Goal: Task Accomplishment & Management: Use online tool/utility

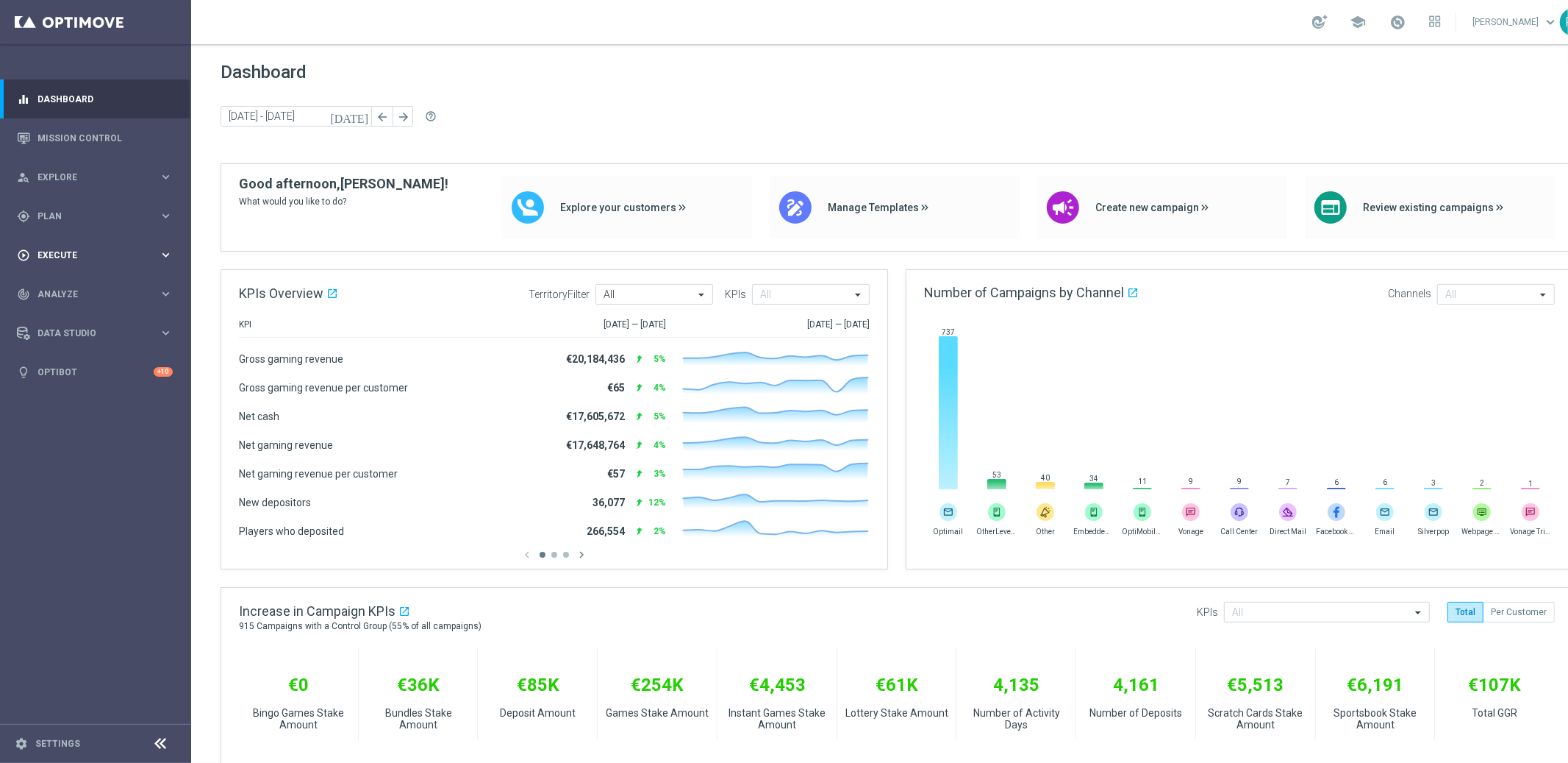
click at [42, 249] on div "play_circle_outline Execute" at bounding box center [88, 255] width 142 height 13
click at [73, 286] on link "Campaign Builder" at bounding box center [95, 285] width 115 height 11
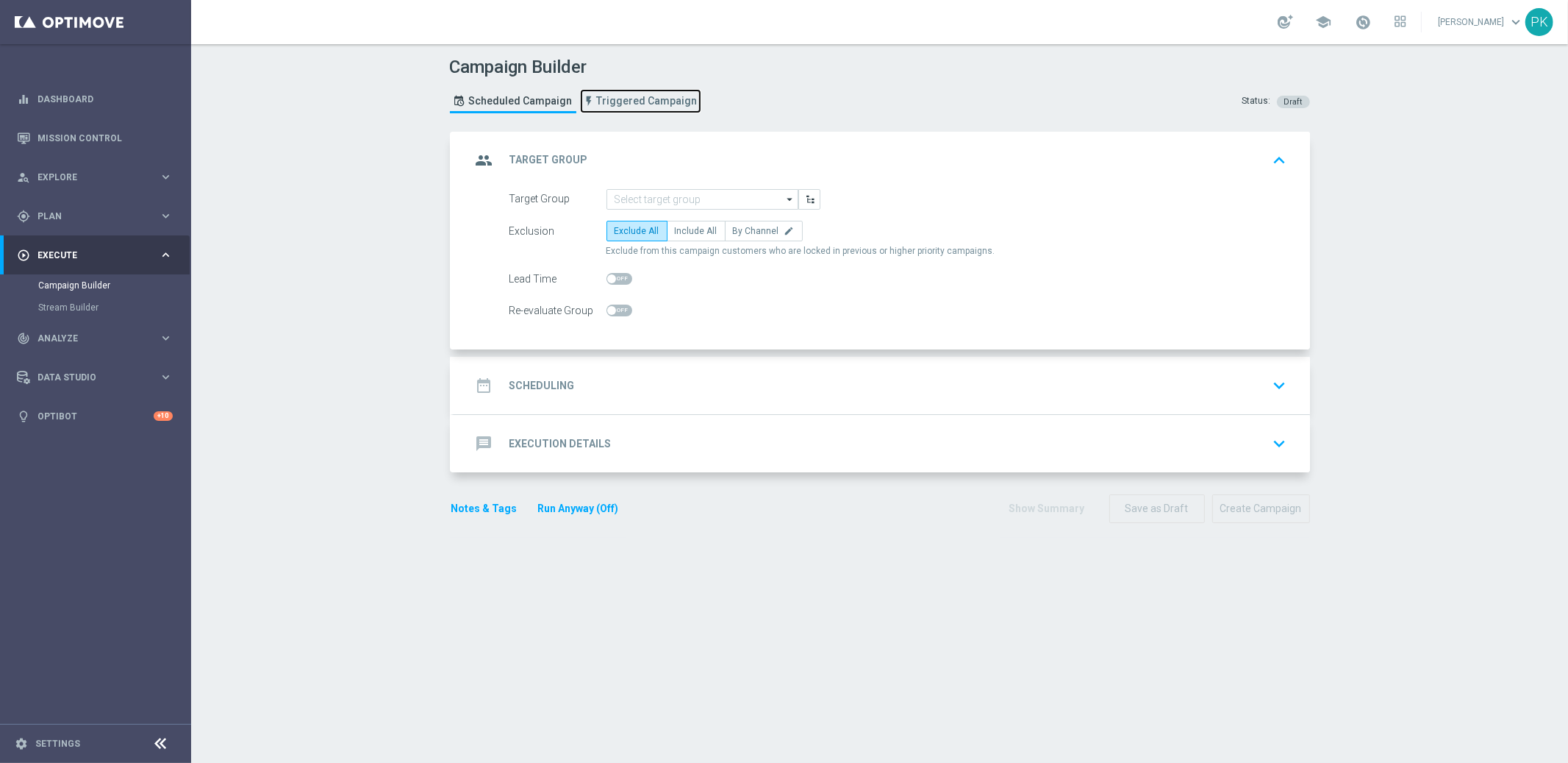
click at [639, 97] on span "Triggered Campaign" at bounding box center [647, 101] width 101 height 12
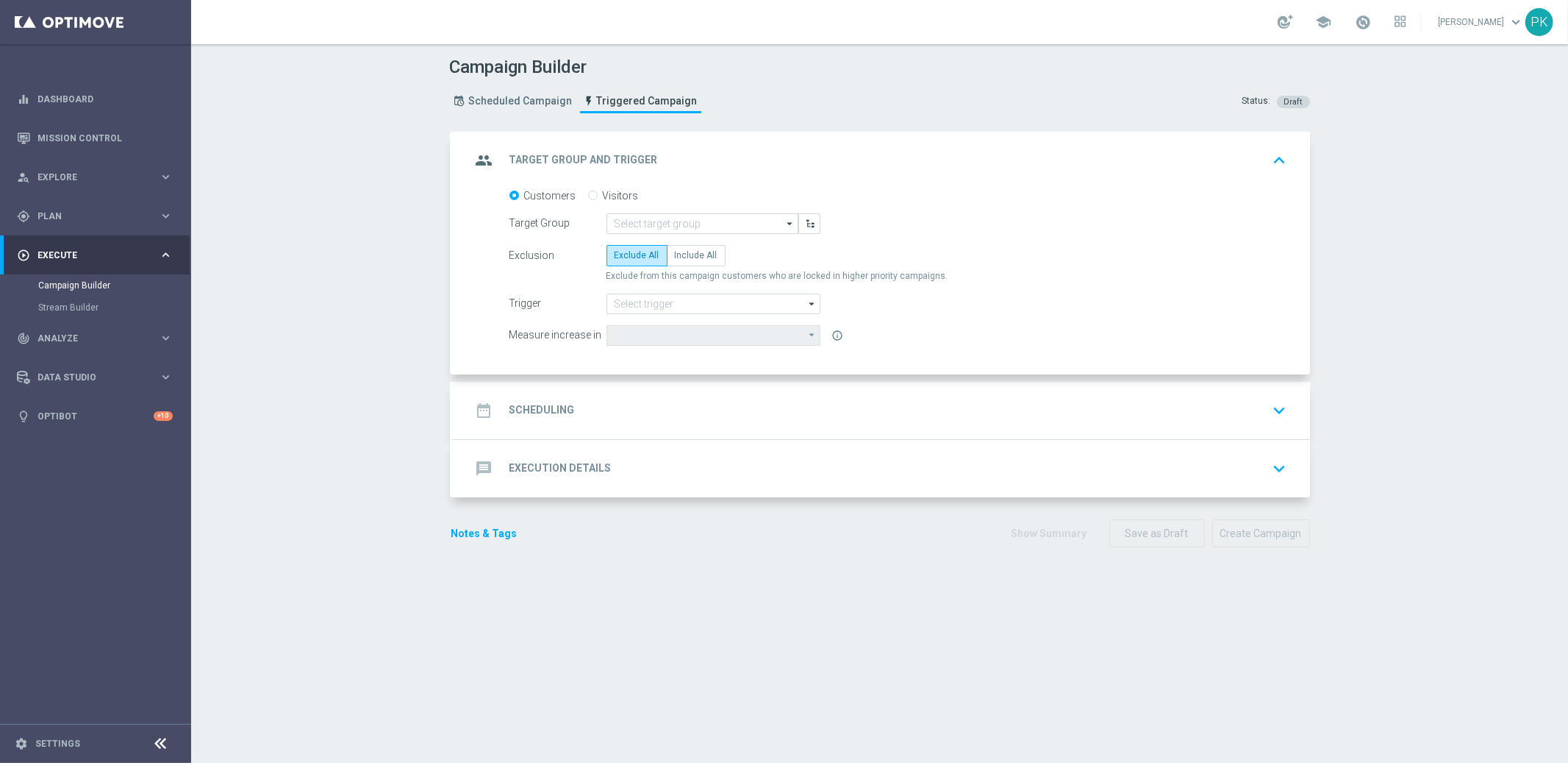
click at [600, 406] on div "date_range Scheduling keyboard_arrow_down" at bounding box center [882, 411] width 821 height 28
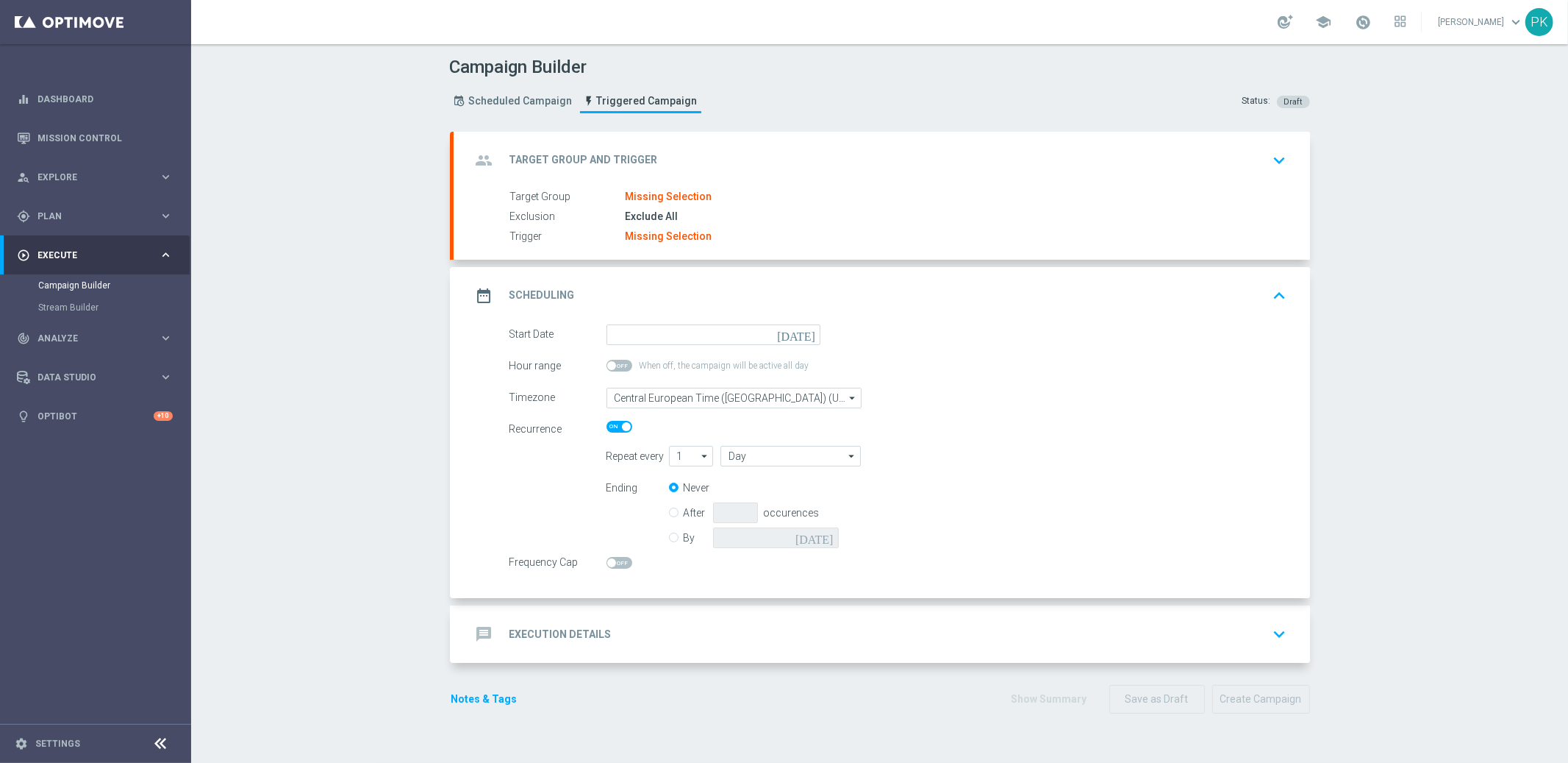
click at [606, 648] on div "message Execution Details keyboard_arrow_down" at bounding box center [882, 633] width 856 height 57
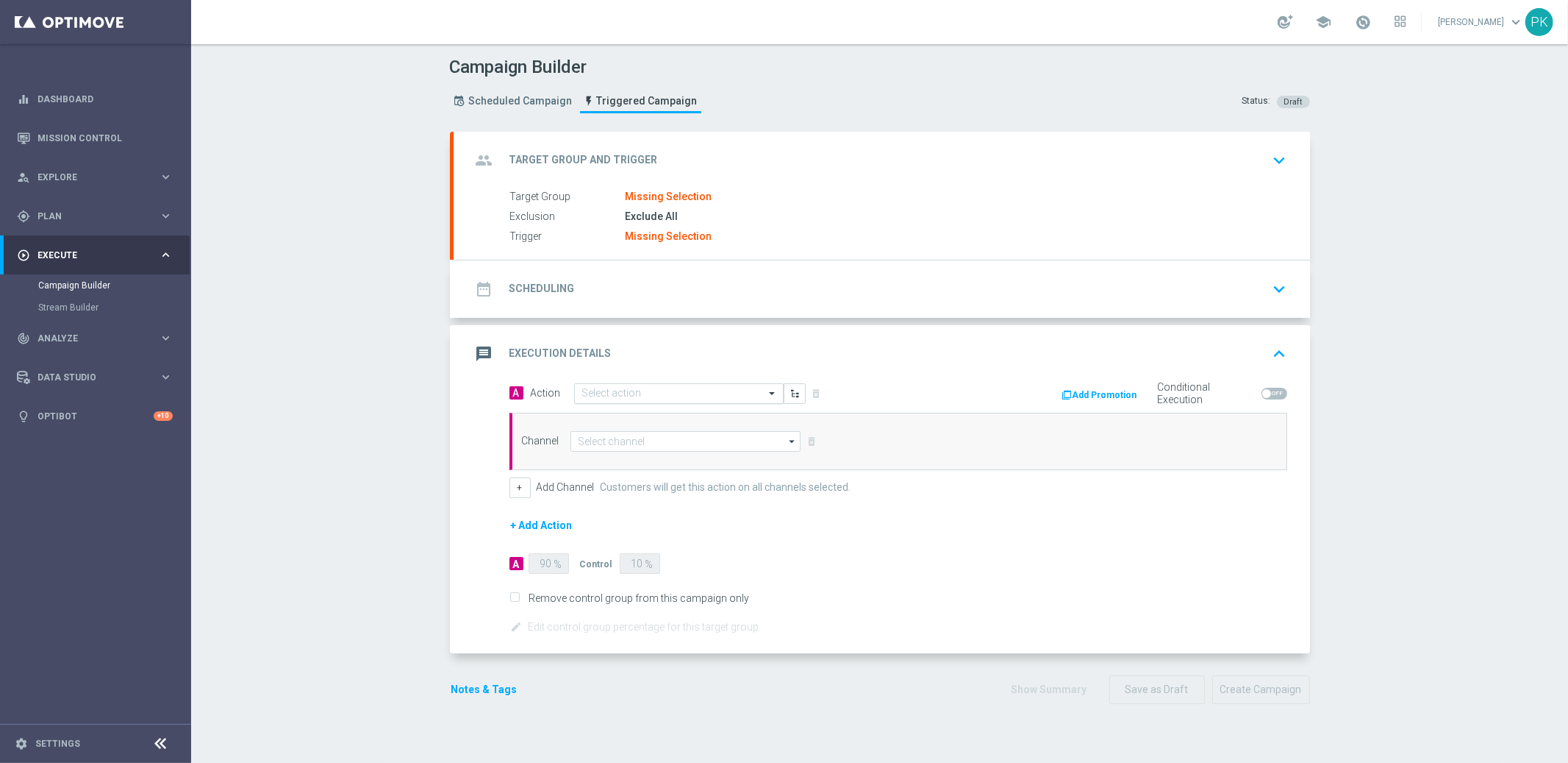
click at [644, 392] on input "text" at bounding box center [664, 393] width 164 height 12
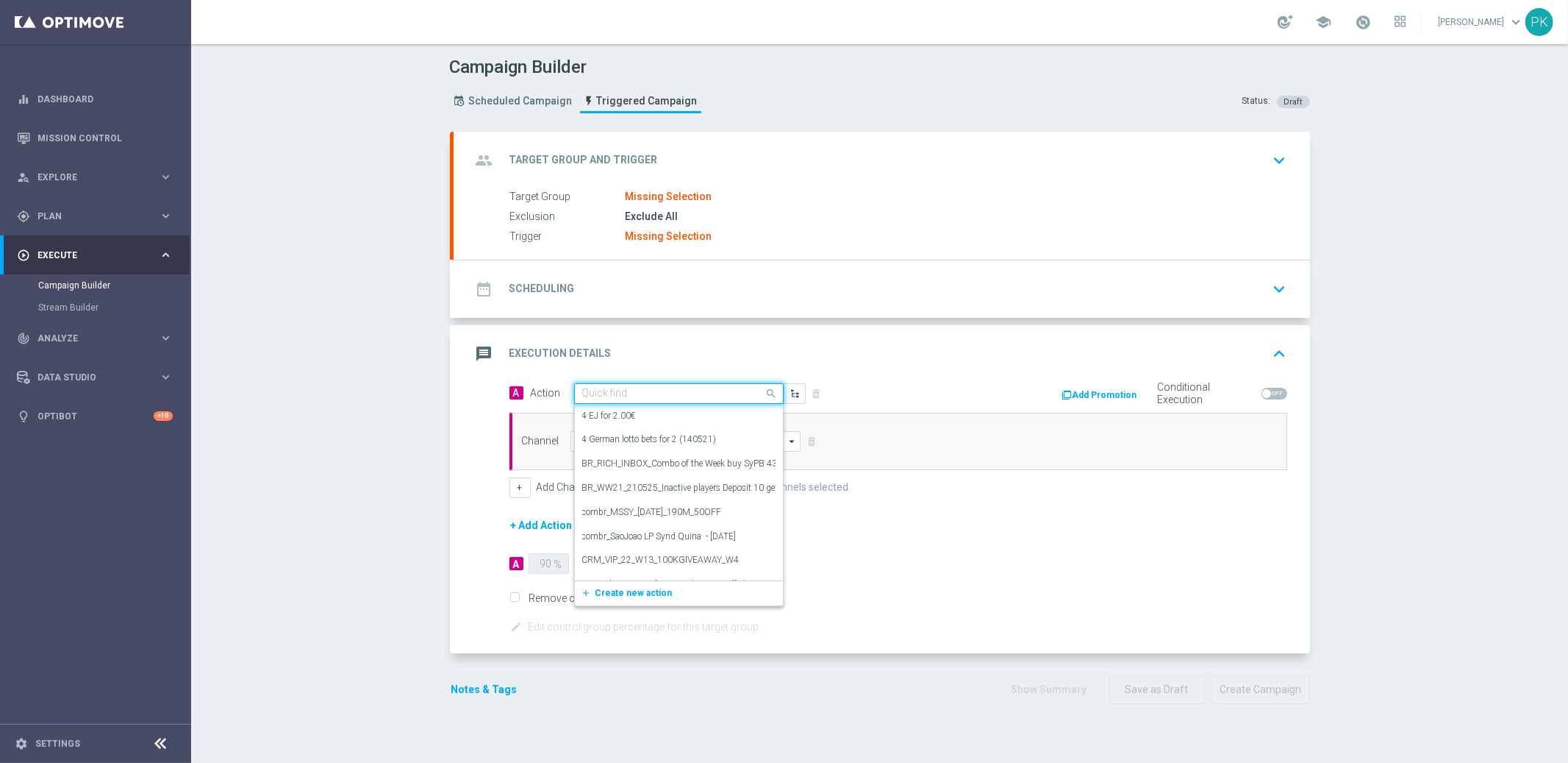
click at [644, 392] on input "text" at bounding box center [664, 393] width 164 height 12
click at [874, 493] on div "+ Add Channel Customers will get this action on all channels selected." at bounding box center [898, 488] width 777 height 21
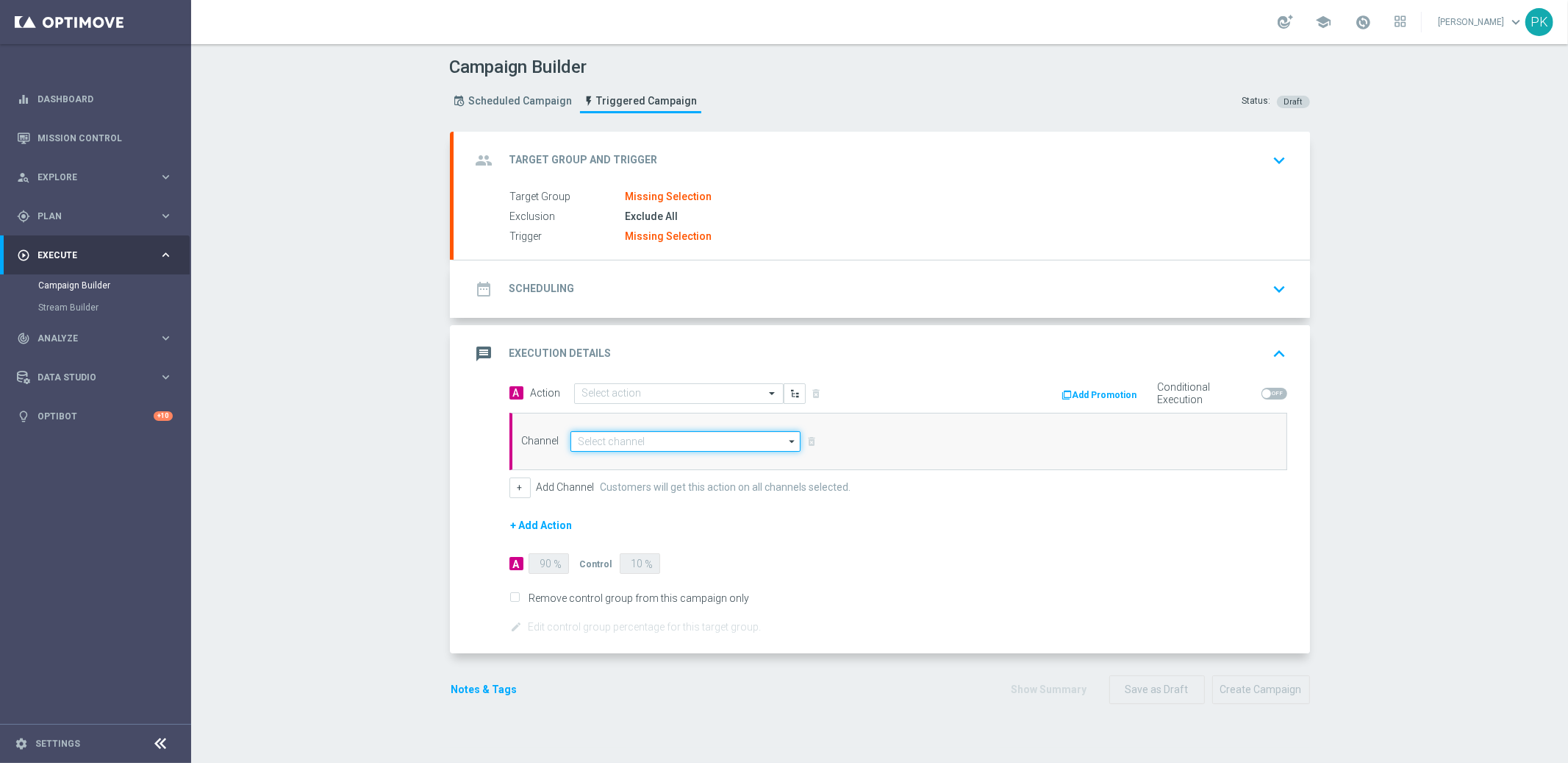
click at [676, 431] on input at bounding box center [686, 442] width 231 height 21
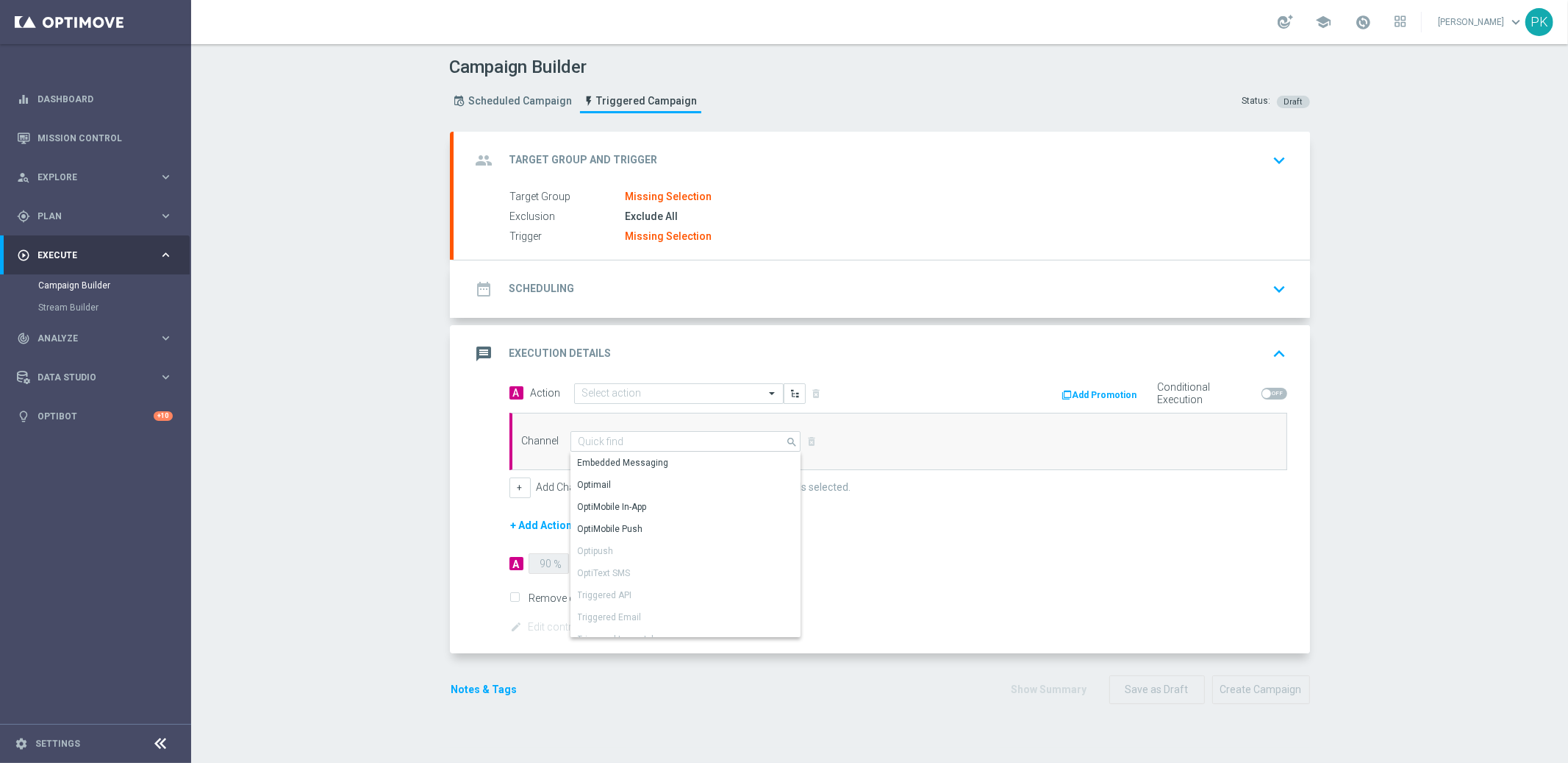
click at [368, 279] on div "Campaign Builder Scheduled Campaign Triggered Campaign Status: Draft group Targ…" at bounding box center [879, 403] width 1376 height 718
drag, startPoint x: 618, startPoint y: 194, endPoint x: 719, endPoint y: 195, distance: 101.0
click at [719, 195] on div "Target Group Missing Selection" at bounding box center [896, 197] width 771 height 16
drag, startPoint x: 618, startPoint y: 230, endPoint x: 722, endPoint y: 242, distance: 104.7
click at [722, 242] on div "Trigger Missing Selection" at bounding box center [896, 237] width 771 height 16
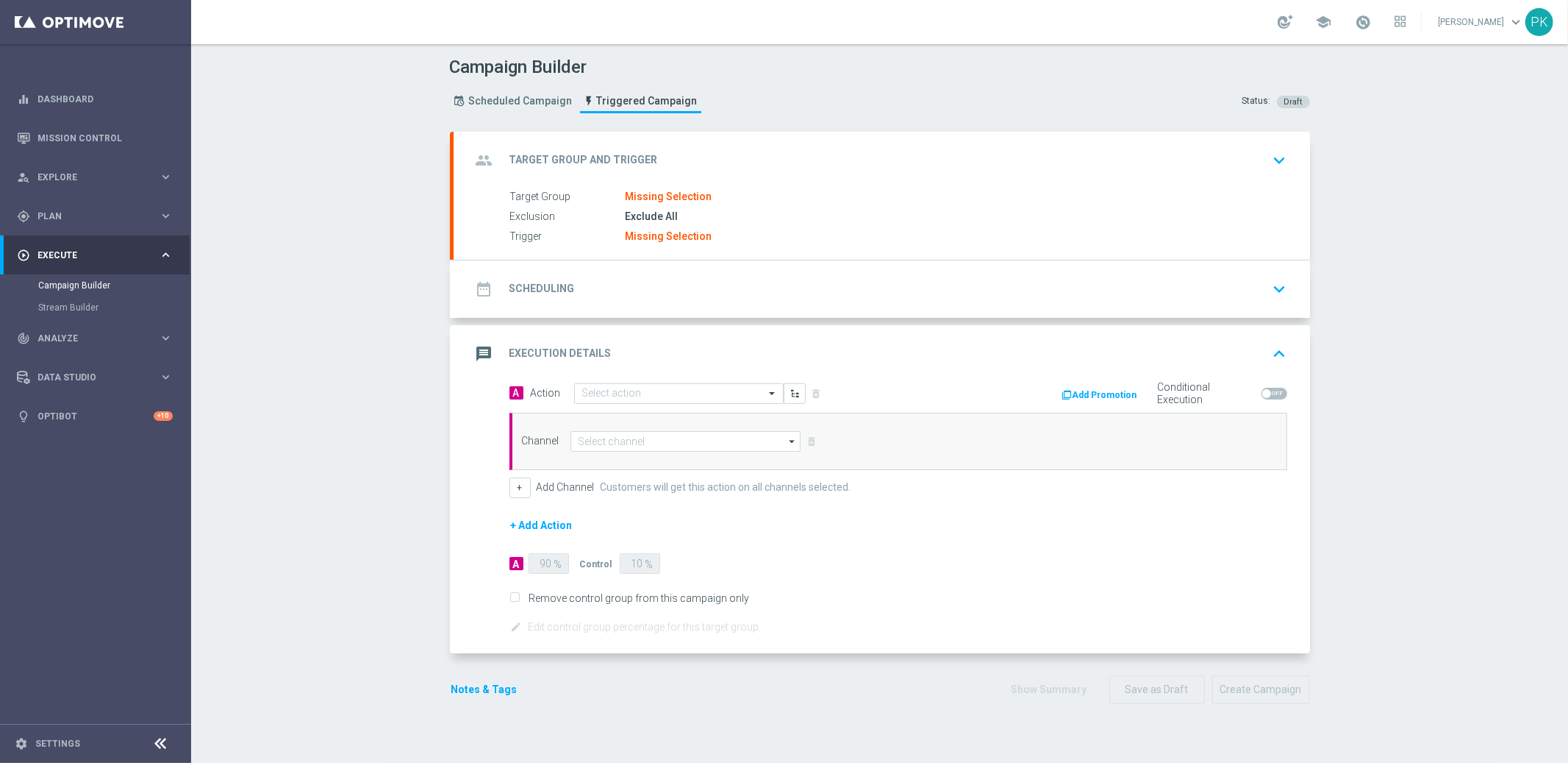
click at [722, 243] on div "Trigger Missing Selection" at bounding box center [896, 237] width 771 height 16
click at [622, 434] on input at bounding box center [686, 442] width 231 height 21
drag, startPoint x: 629, startPoint y: 466, endPoint x: 713, endPoint y: 465, distance: 84.0
click at [629, 466] on div "Embedded Messaging" at bounding box center [624, 463] width 91 height 13
type input "Embedded Messaging"
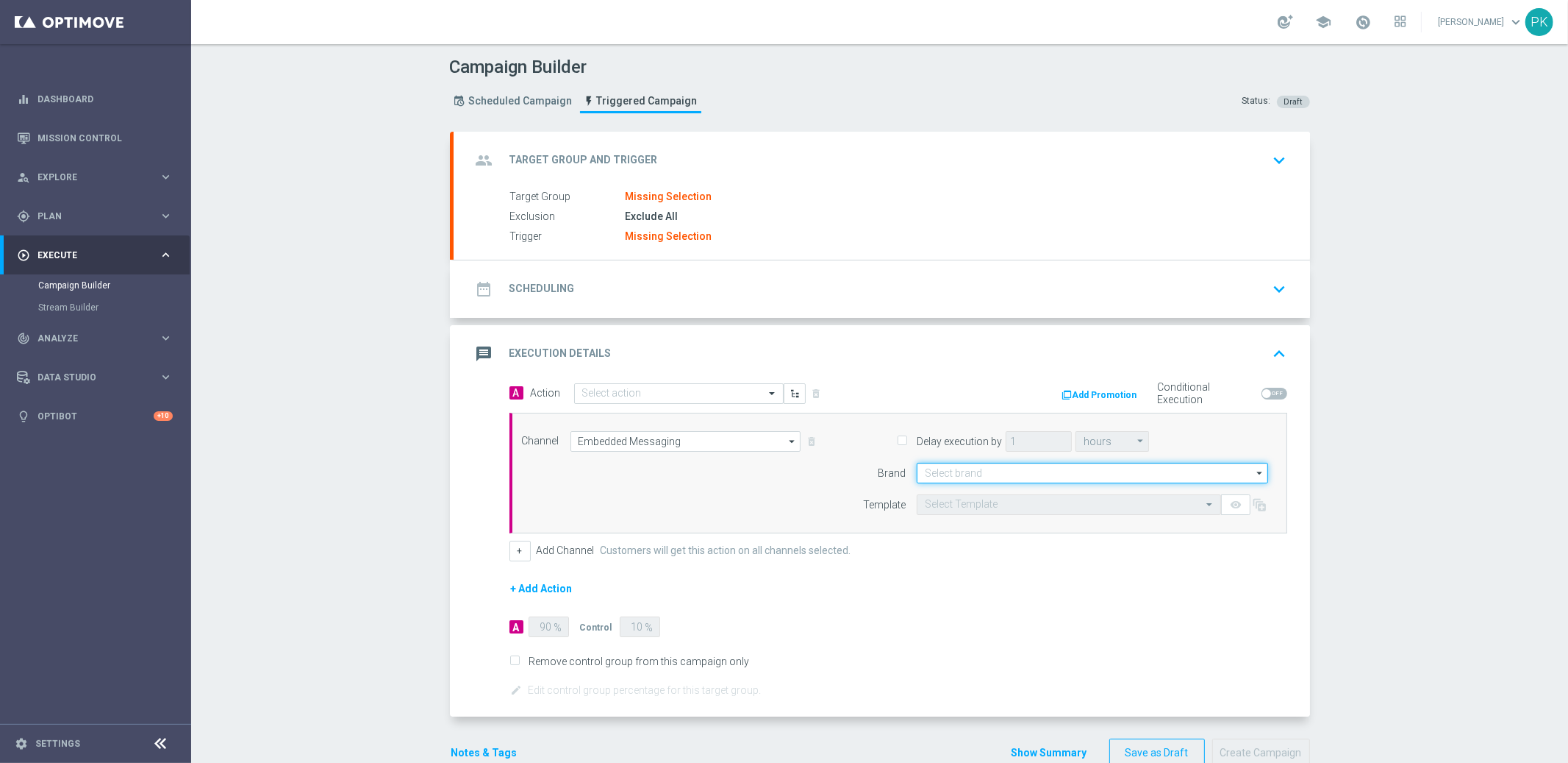
click at [957, 475] on input at bounding box center [1092, 473] width 351 height 21
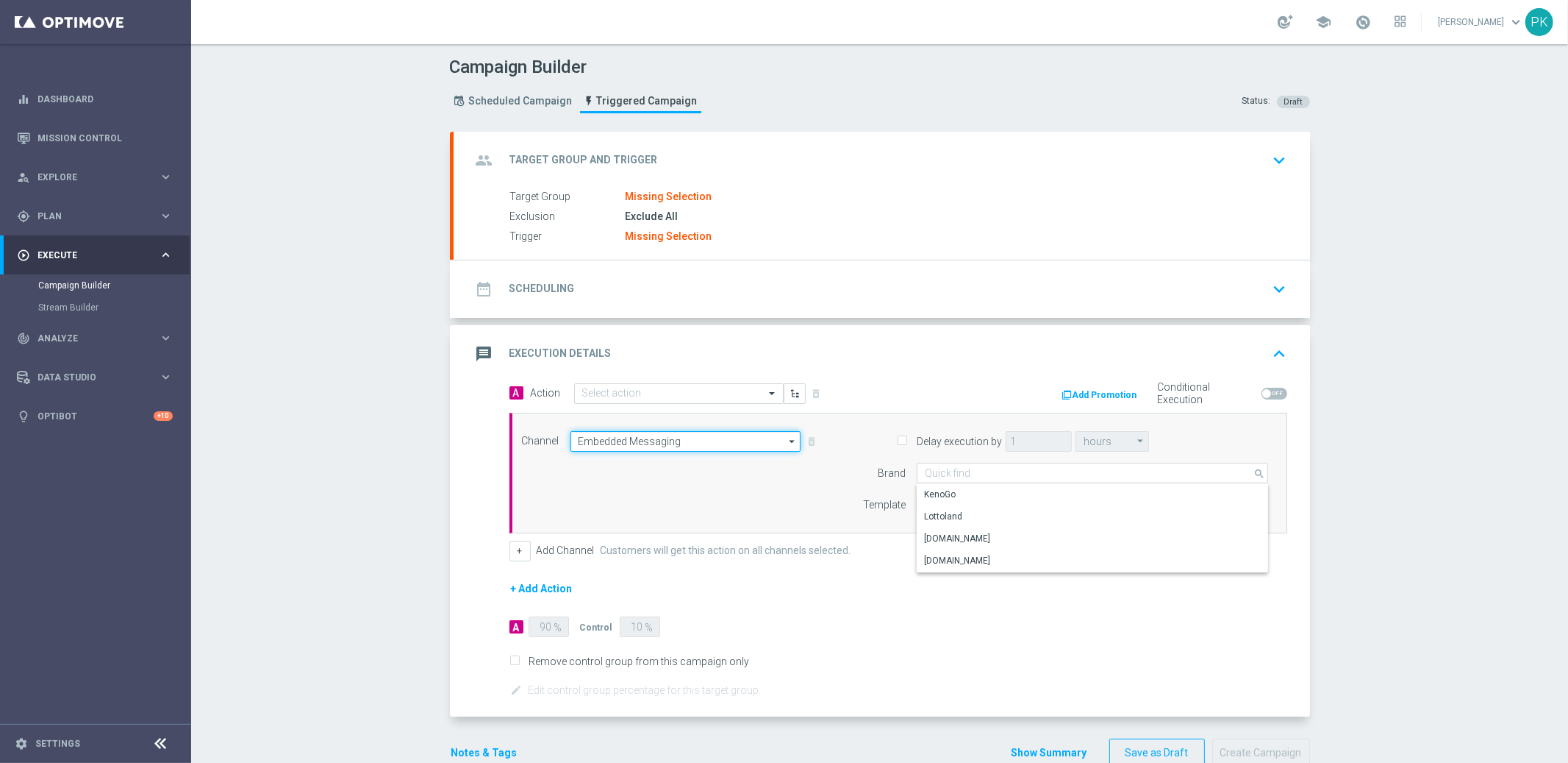
click at [724, 449] on input "Embedded Messaging" at bounding box center [686, 442] width 231 height 21
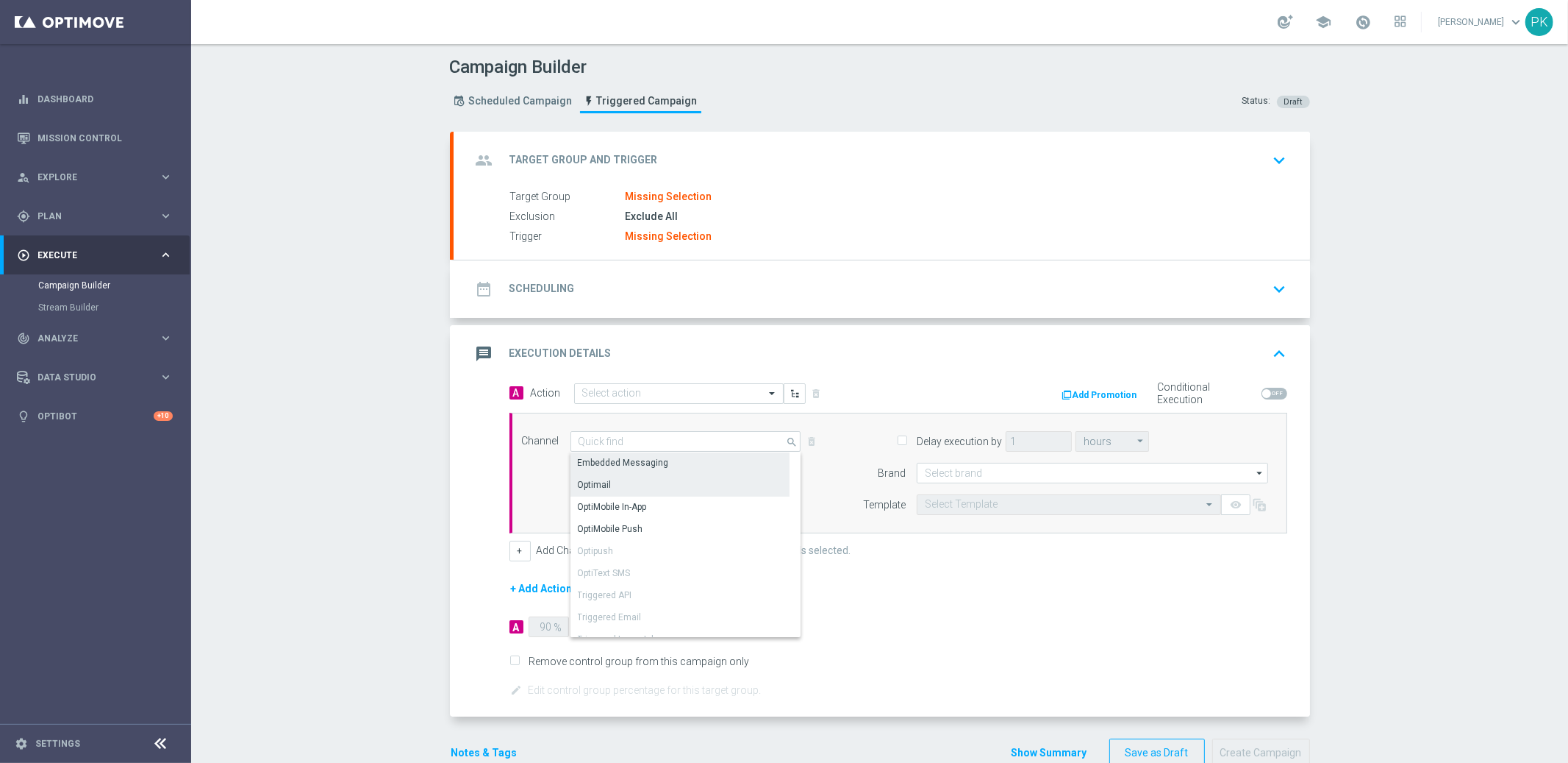
click at [622, 483] on div "Optimail" at bounding box center [679, 485] width 219 height 21
type input "Optimail"
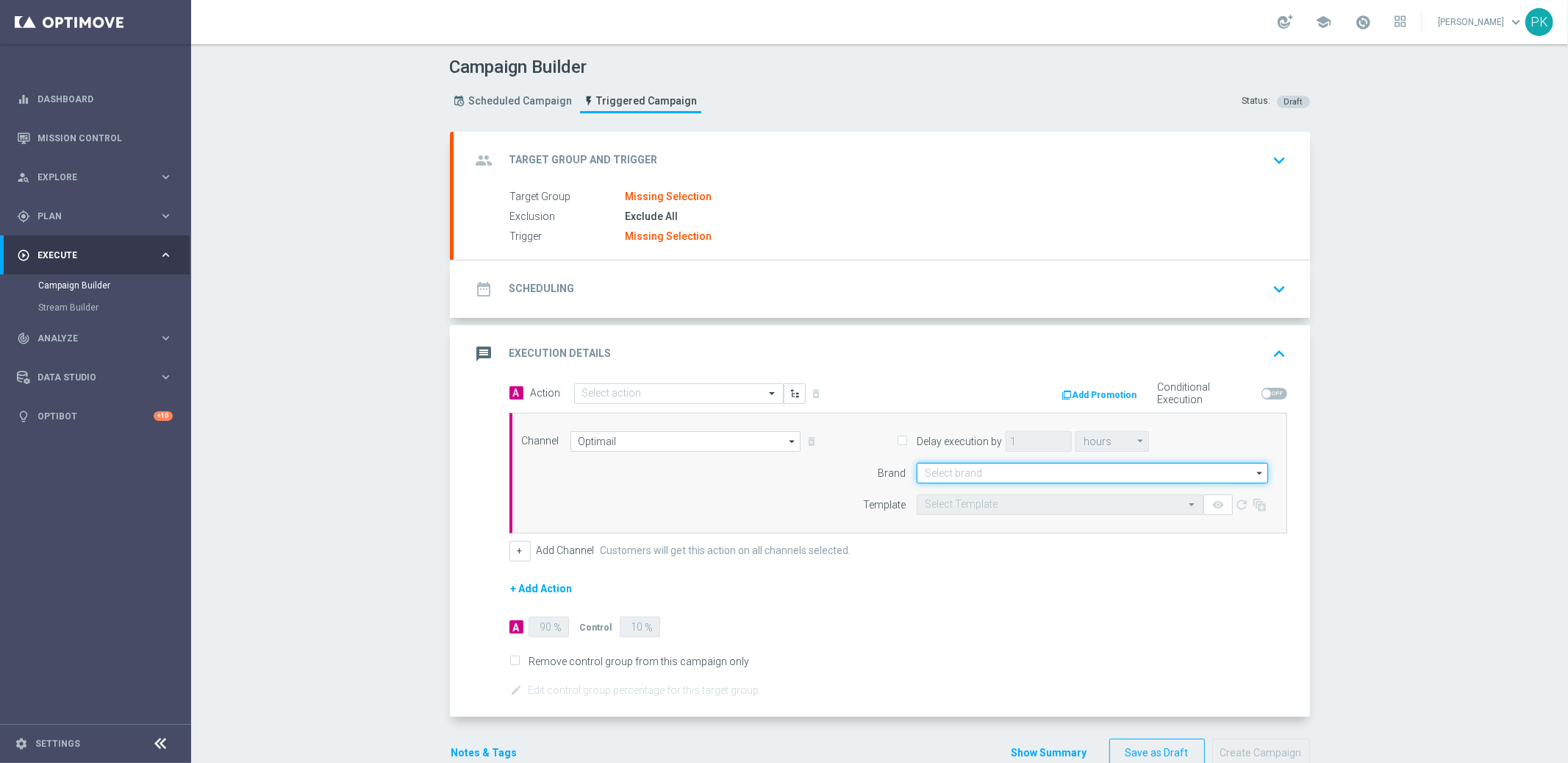
click at [1005, 472] on input at bounding box center [1092, 473] width 351 height 21
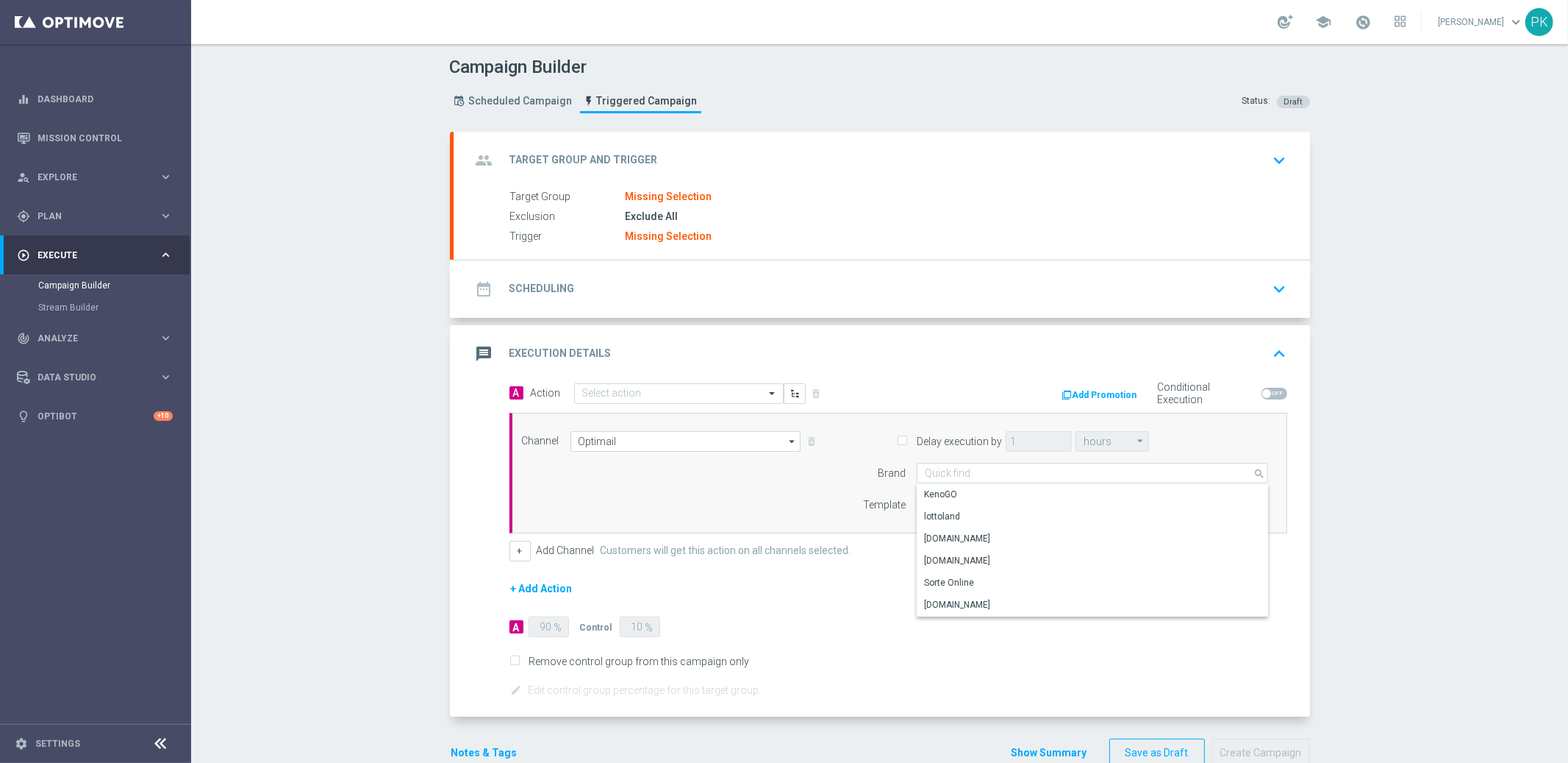
click at [745, 482] on div "Channel Optimail Optimail arrow_drop_down Show Selected 1 of 15 Embedded Messag…" at bounding box center [895, 473] width 769 height 84
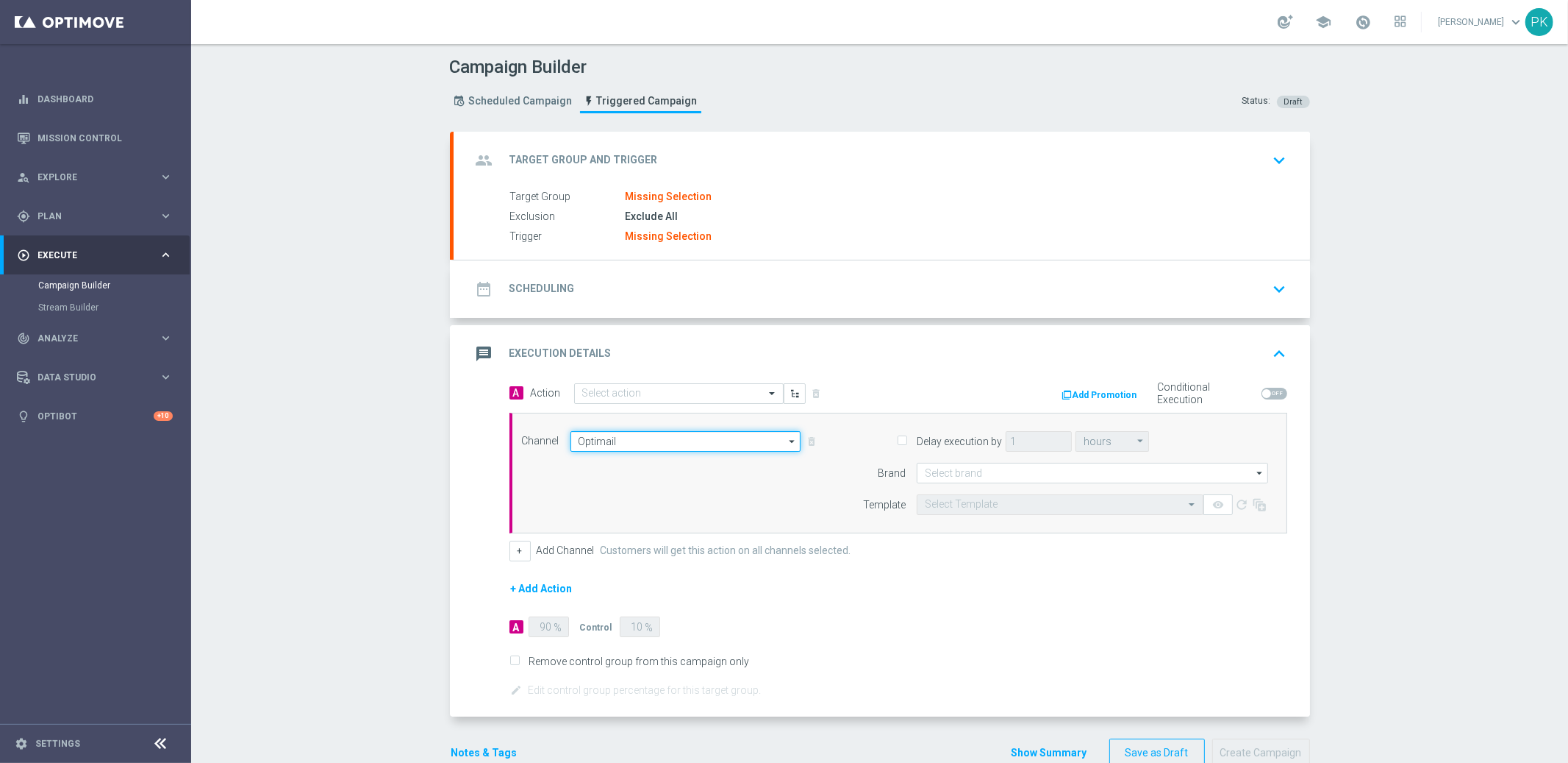
click at [621, 445] on input "Optimail" at bounding box center [686, 442] width 231 height 21
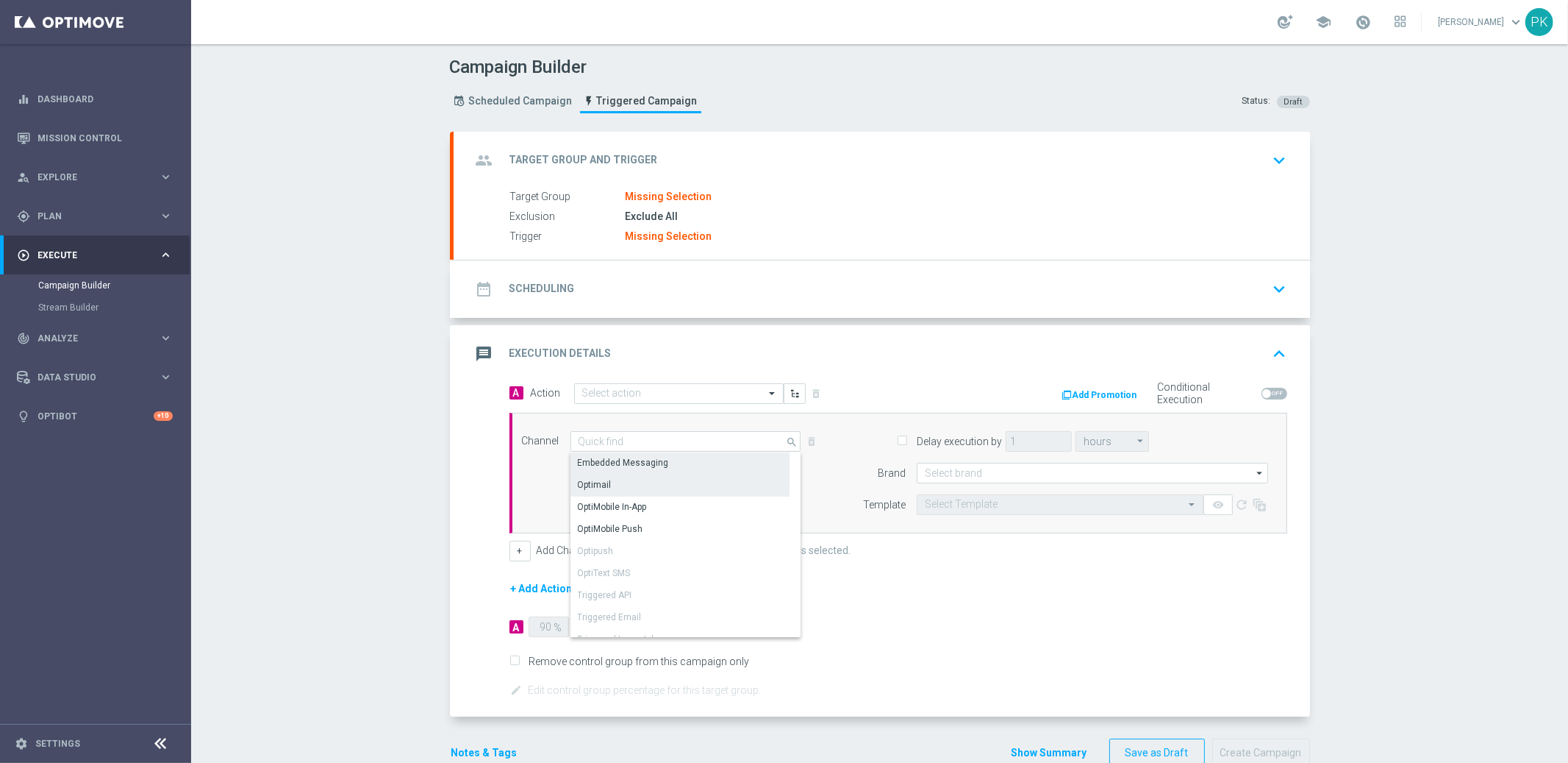
click at [615, 457] on div "Embedded Messaging" at bounding box center [623, 463] width 91 height 13
type input "Embedded Messaging"
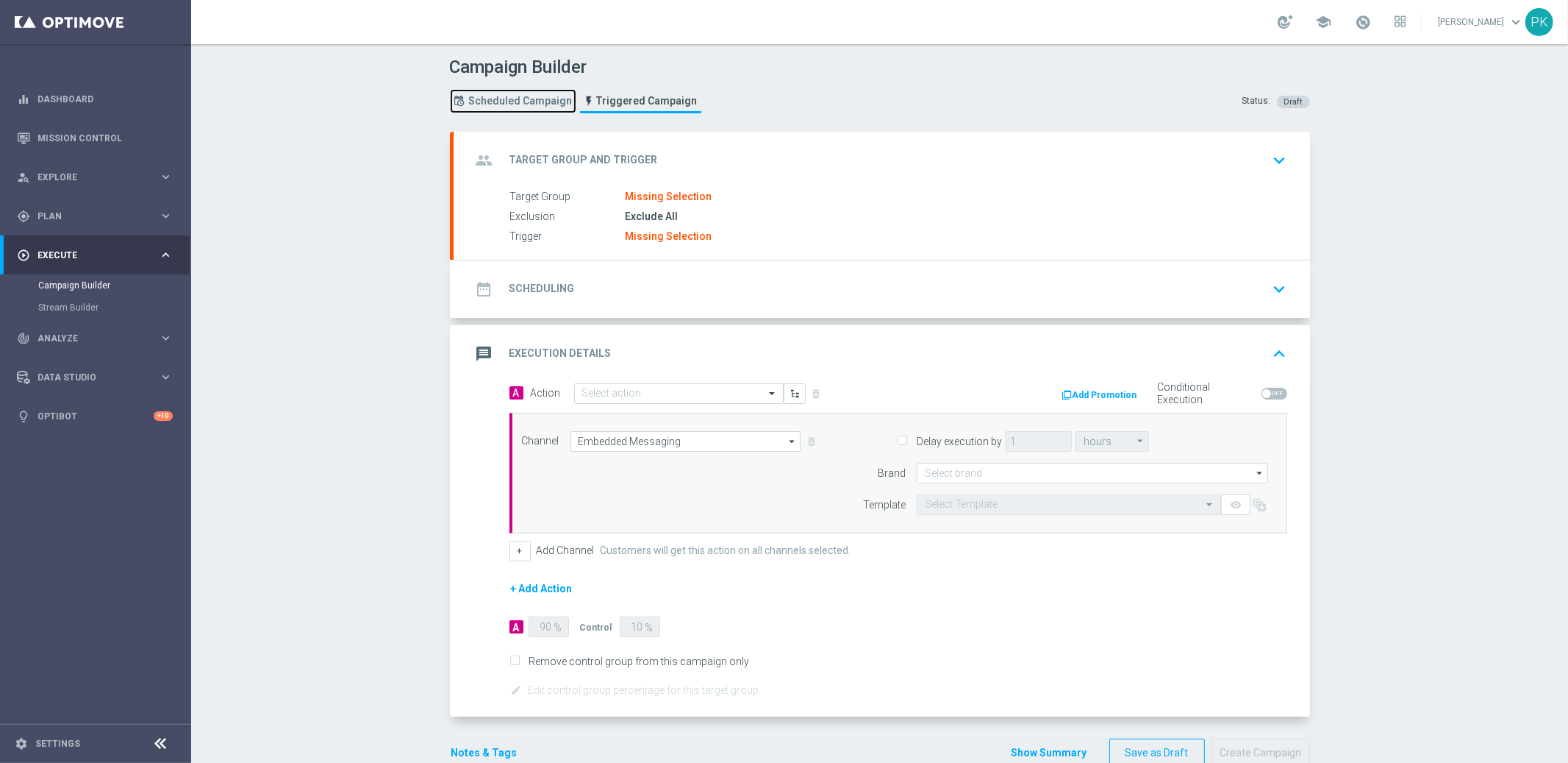
click at [522, 95] on span "Scheduled Campaign" at bounding box center [521, 101] width 103 height 12
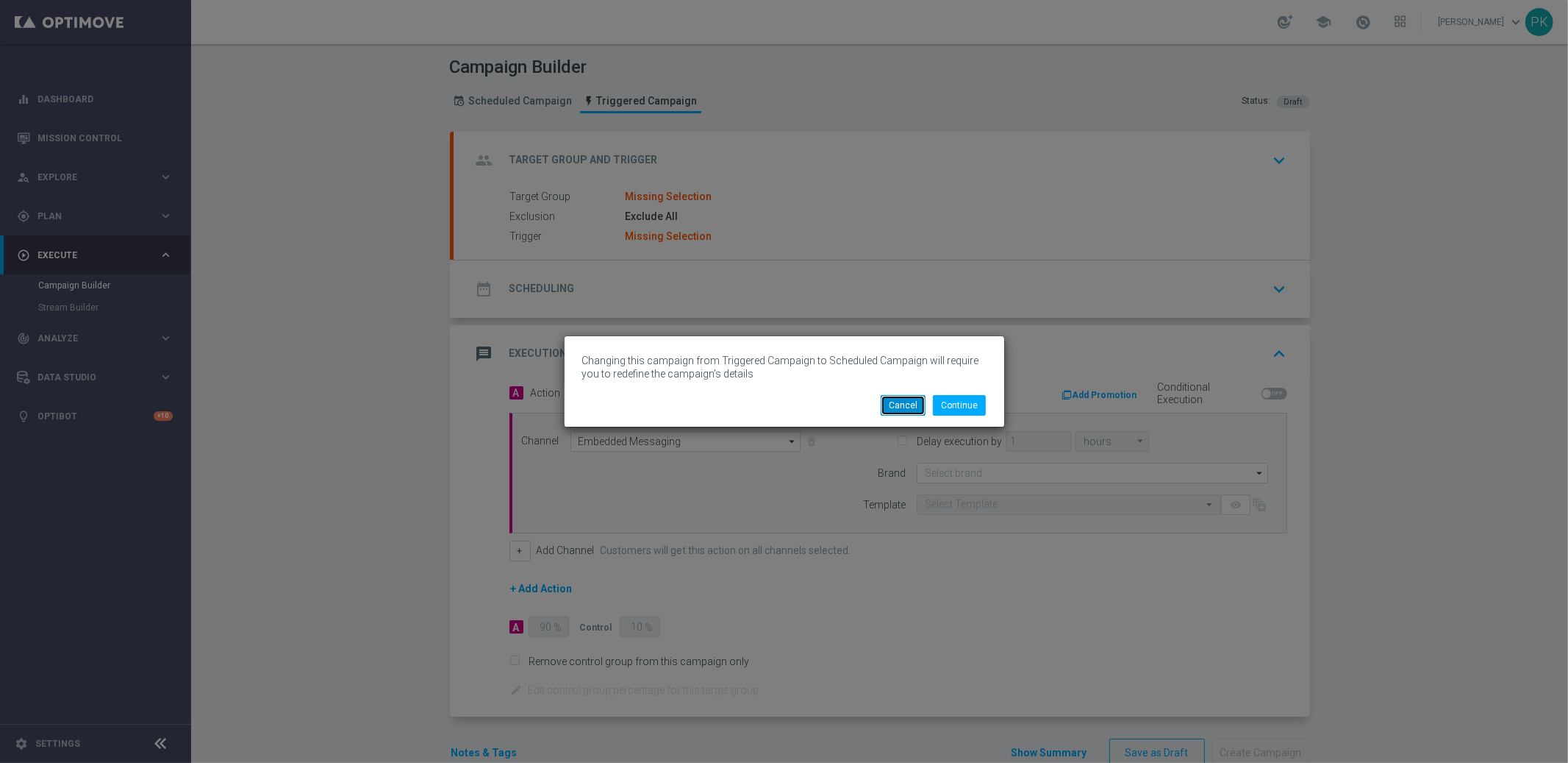
click at [909, 406] on button "Cancel" at bounding box center [903, 406] width 45 height 21
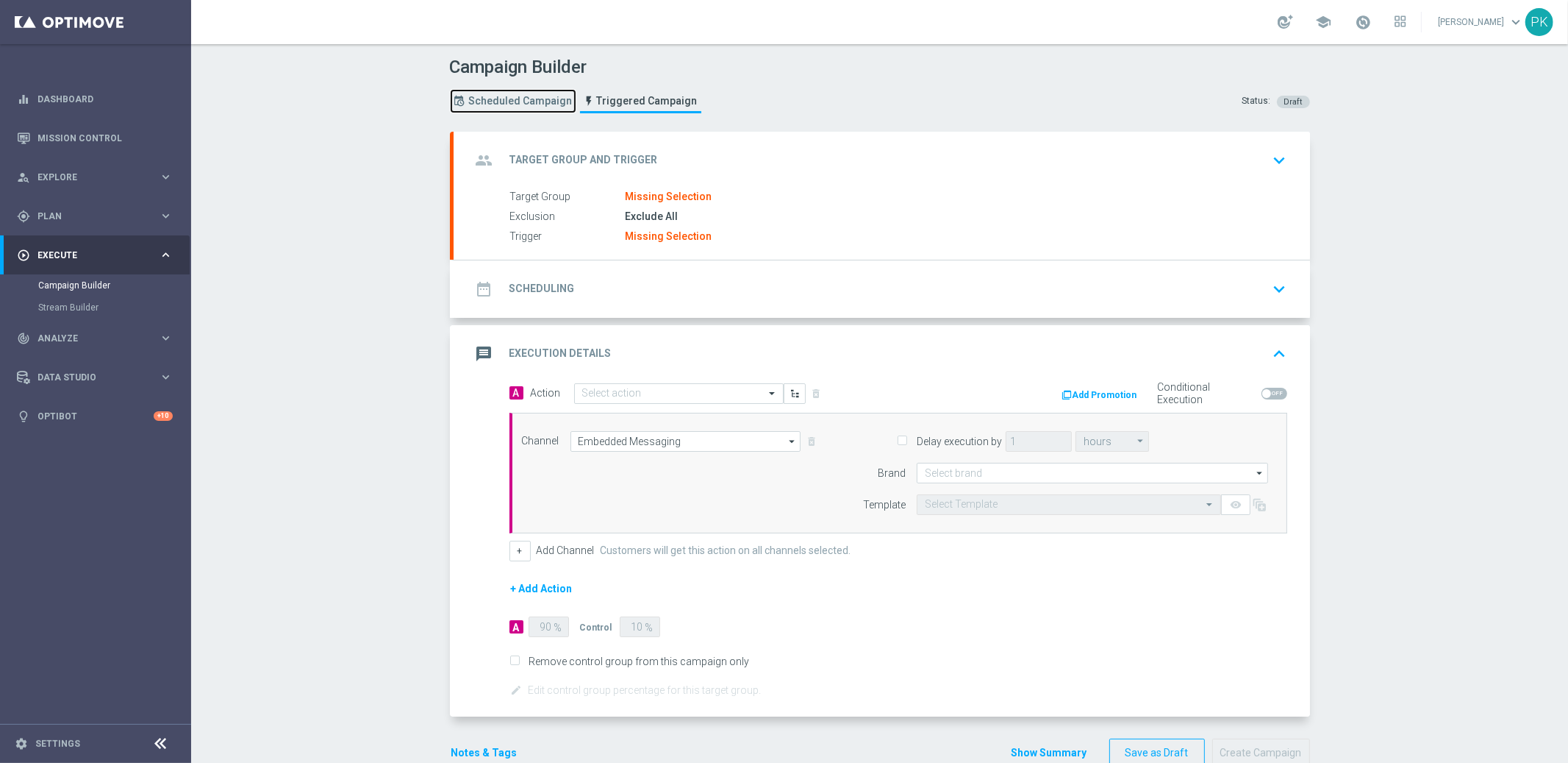
click at [519, 101] on span "Scheduled Campaign" at bounding box center [521, 101] width 103 height 12
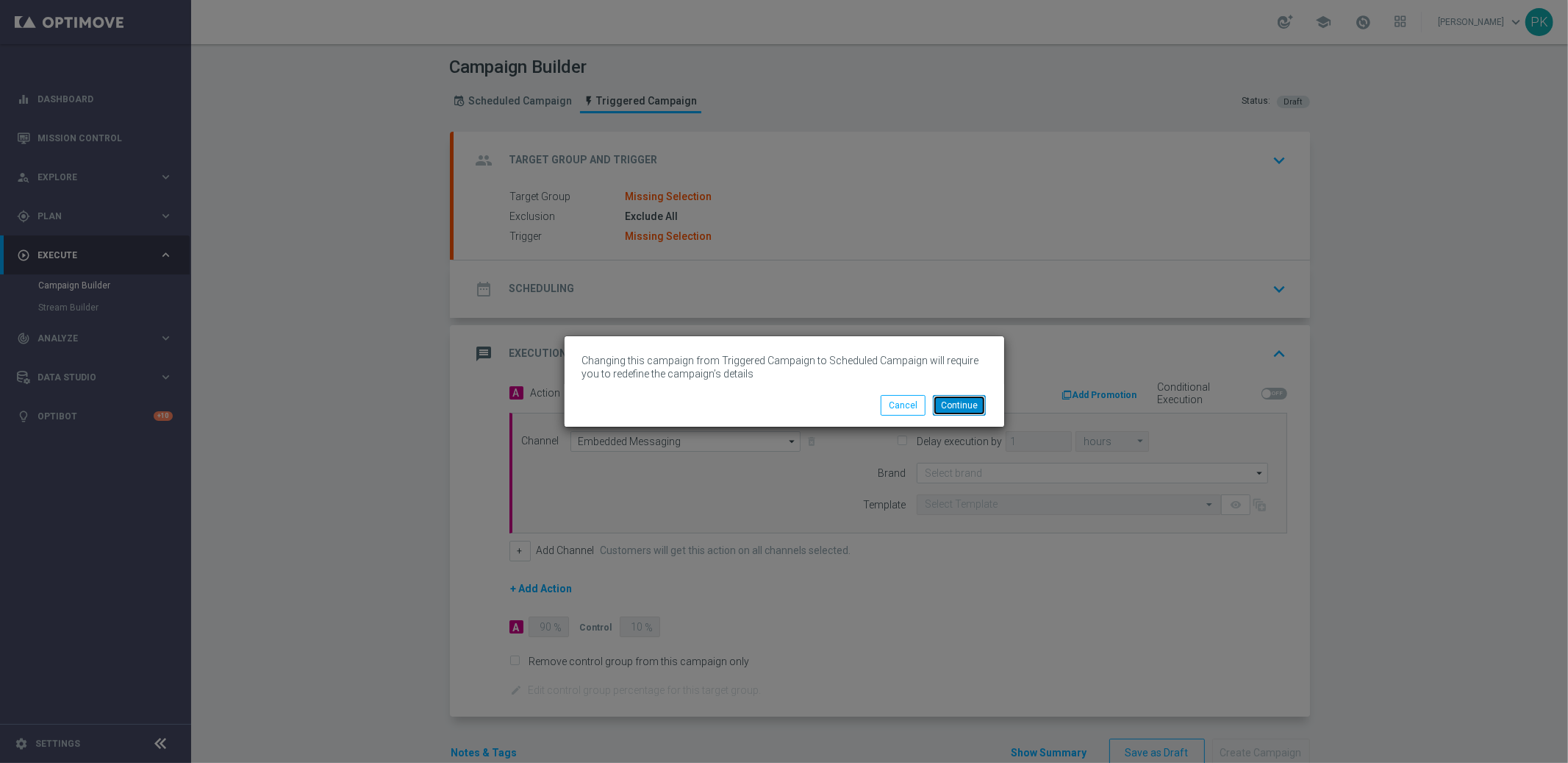
click at [953, 407] on button "Continue" at bounding box center [959, 406] width 53 height 21
